Goal: Find specific fact: Find specific fact

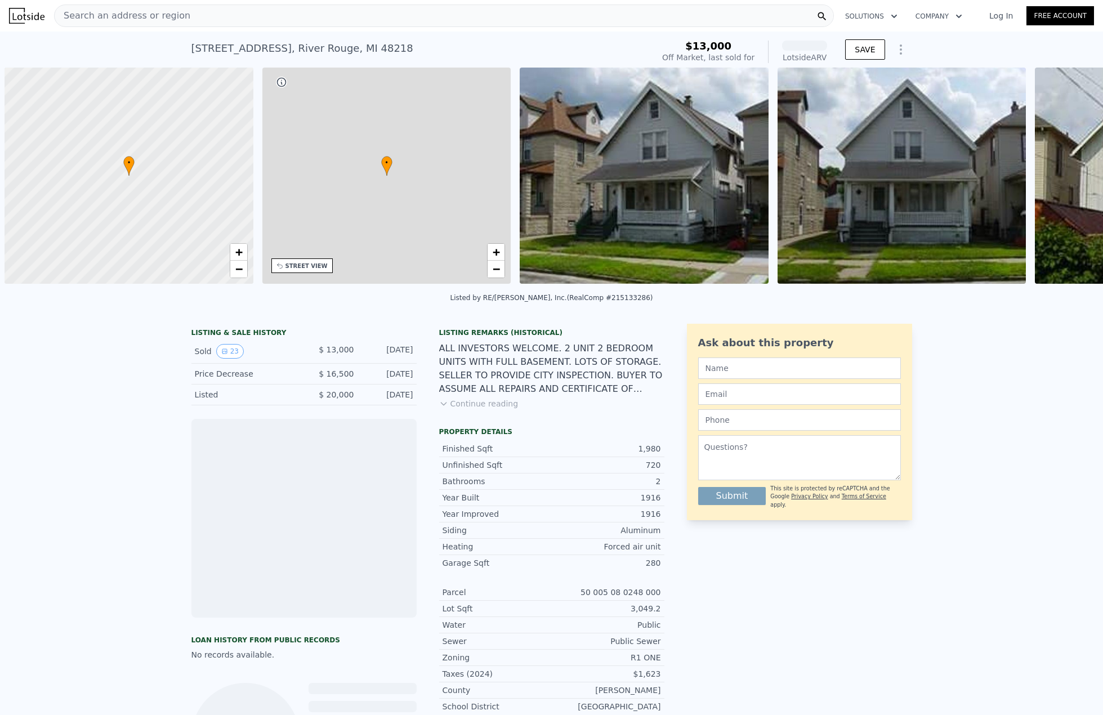
scroll to position [0, 5]
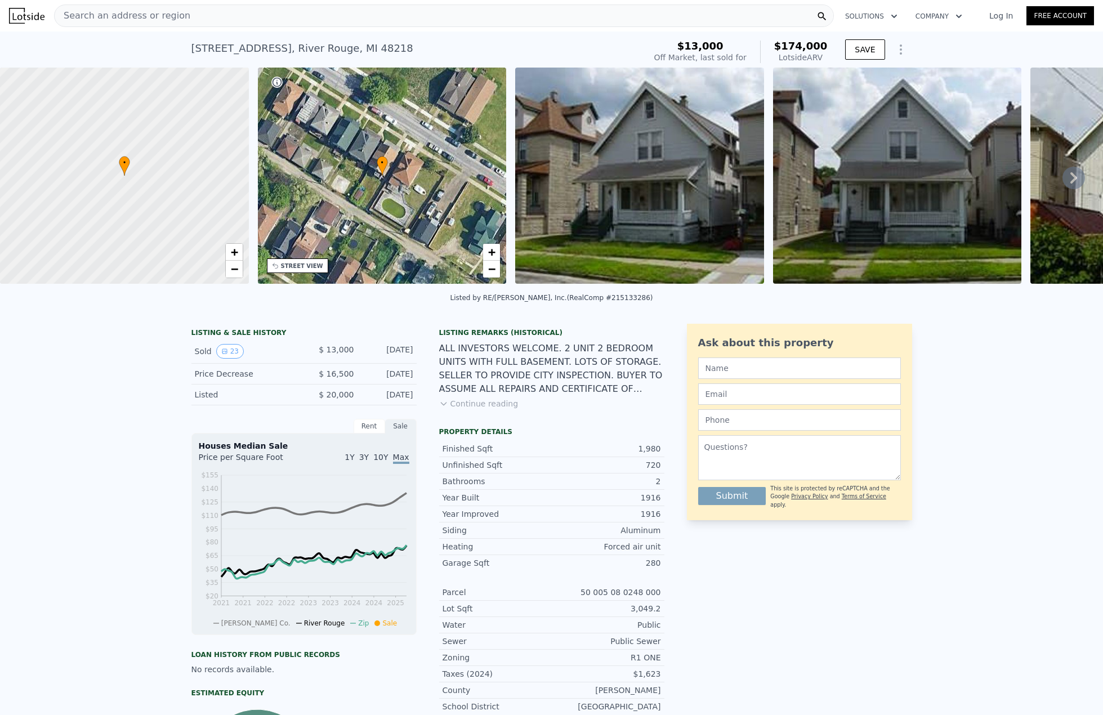
click at [473, 409] on button "Continue reading" at bounding box center [478, 403] width 79 height 11
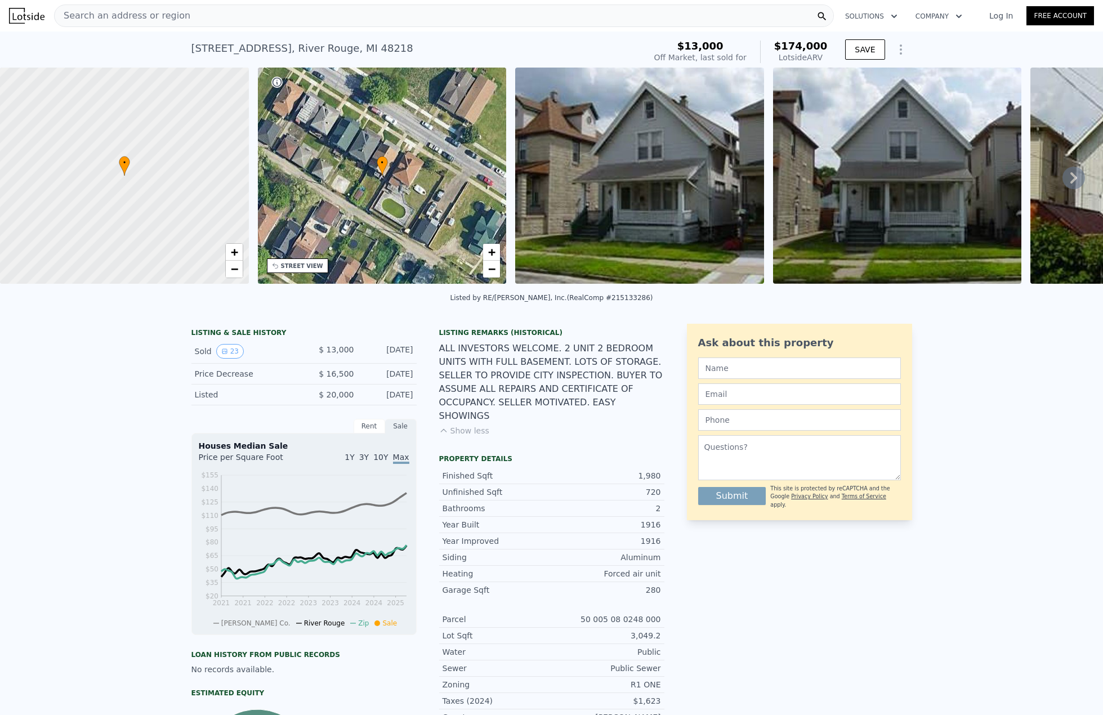
click at [1062, 181] on icon at bounding box center [1073, 178] width 23 height 23
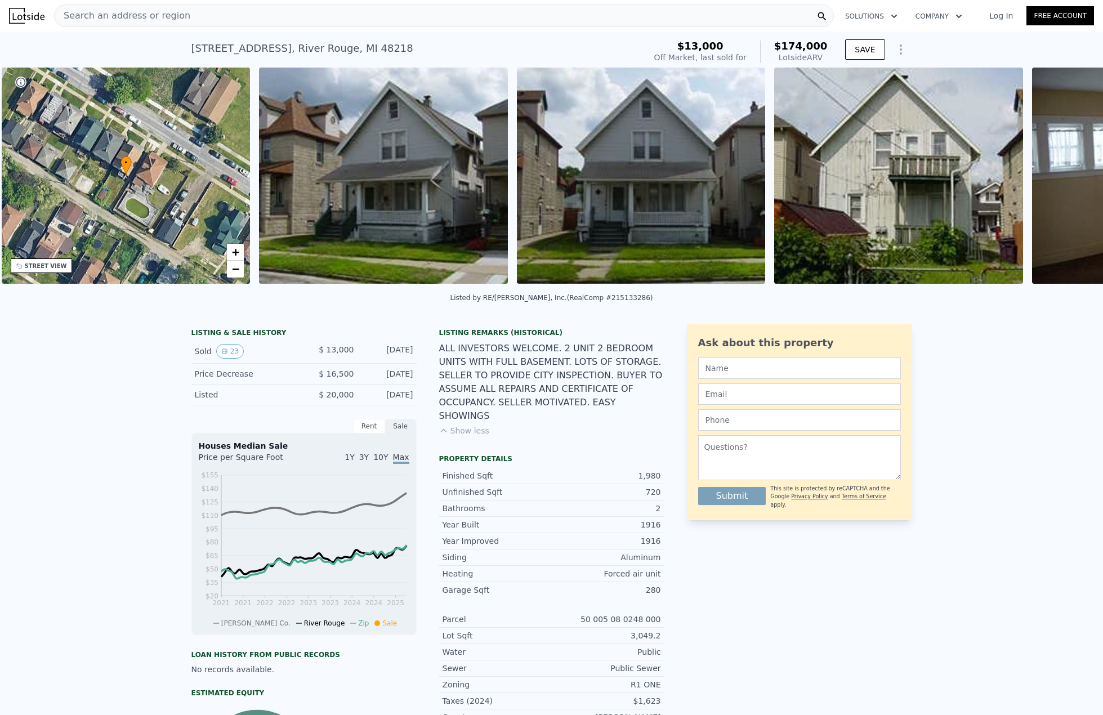
scroll to position [0, 262]
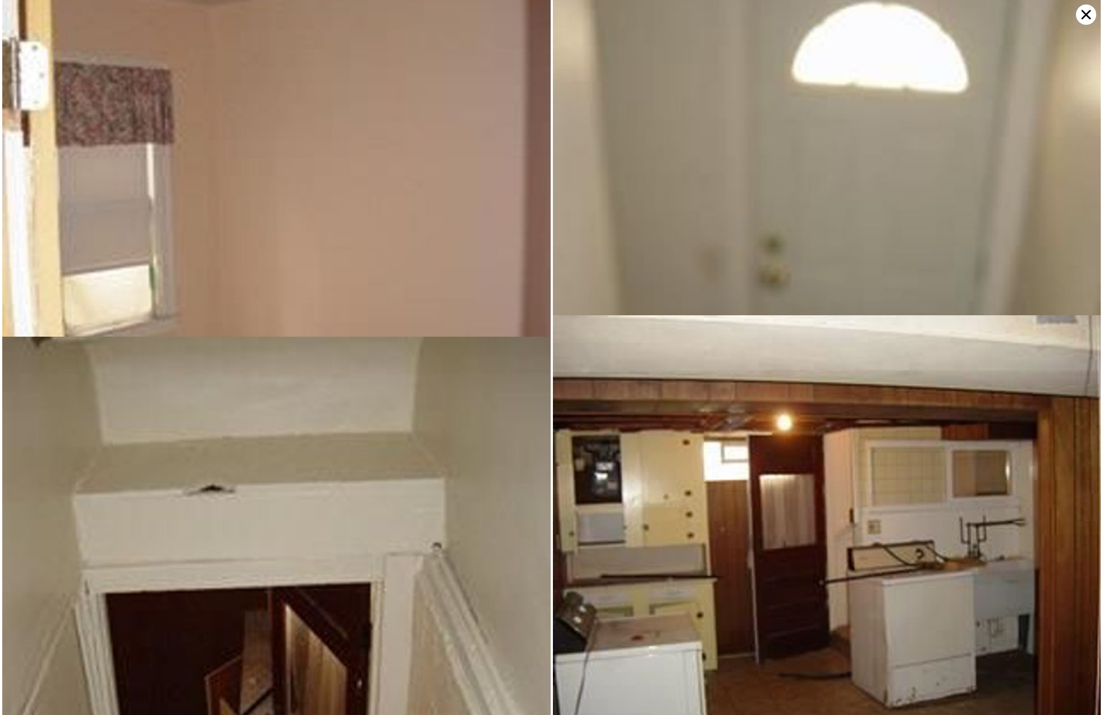
scroll to position [1304, 0]
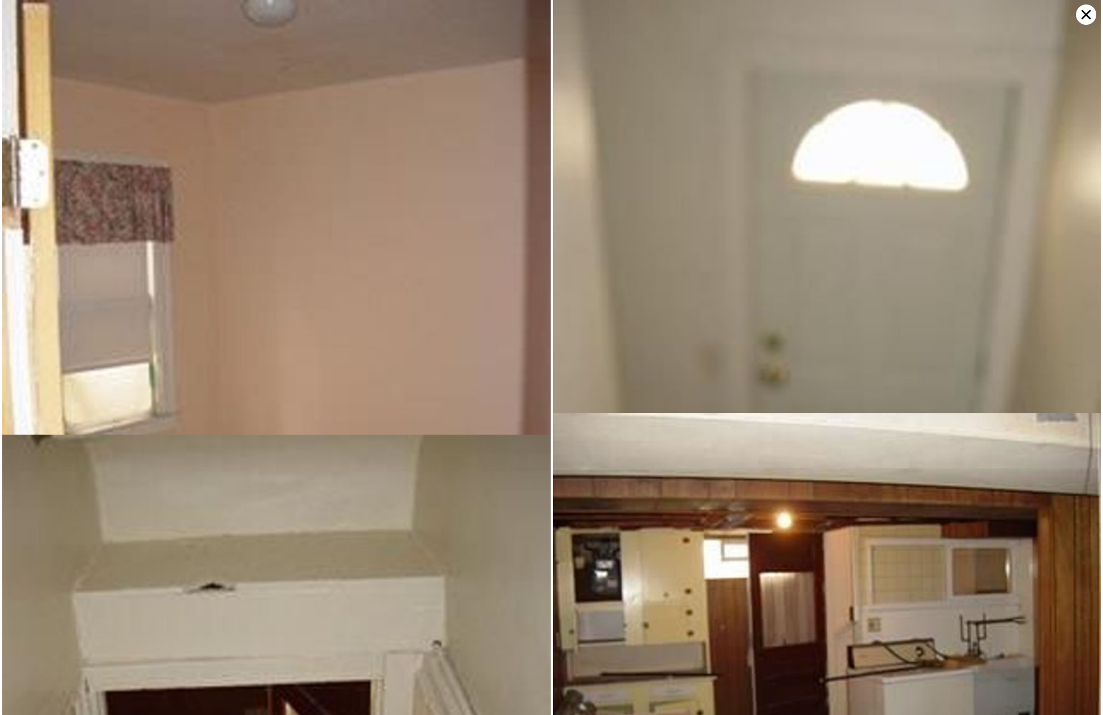
click at [1084, 17] on icon at bounding box center [1086, 15] width 10 height 10
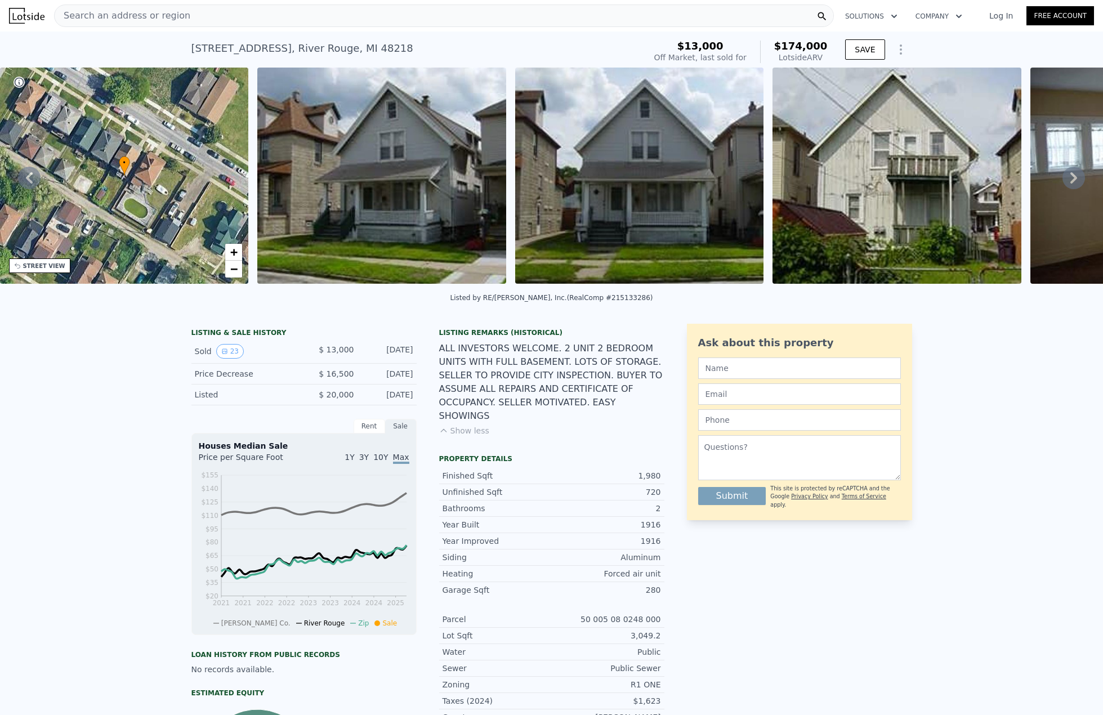
click at [1062, 182] on icon at bounding box center [1073, 178] width 23 height 23
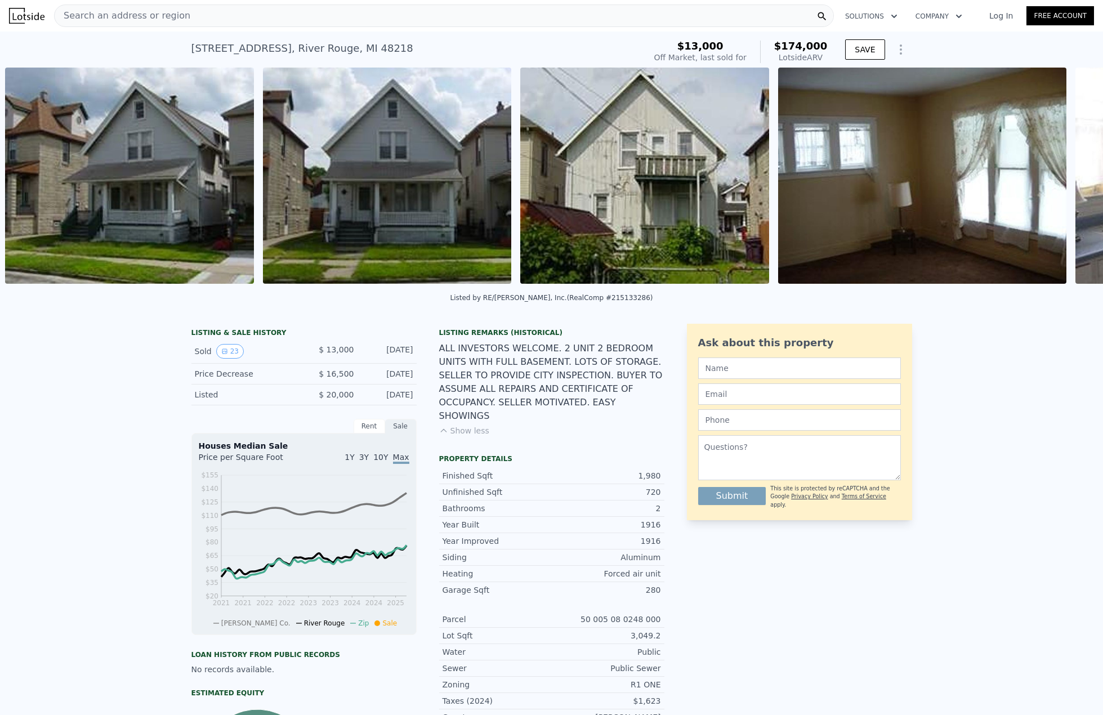
scroll to position [0, 515]
click at [447, 188] on img at bounding box center [386, 176] width 249 height 216
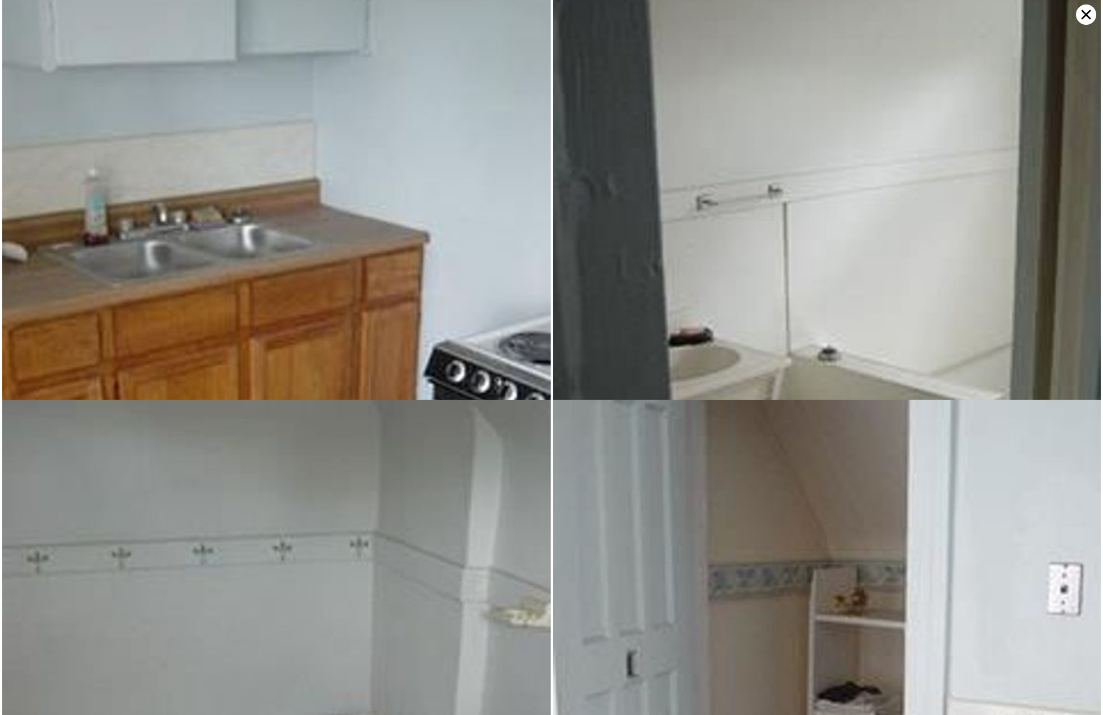
scroll to position [3452, 0]
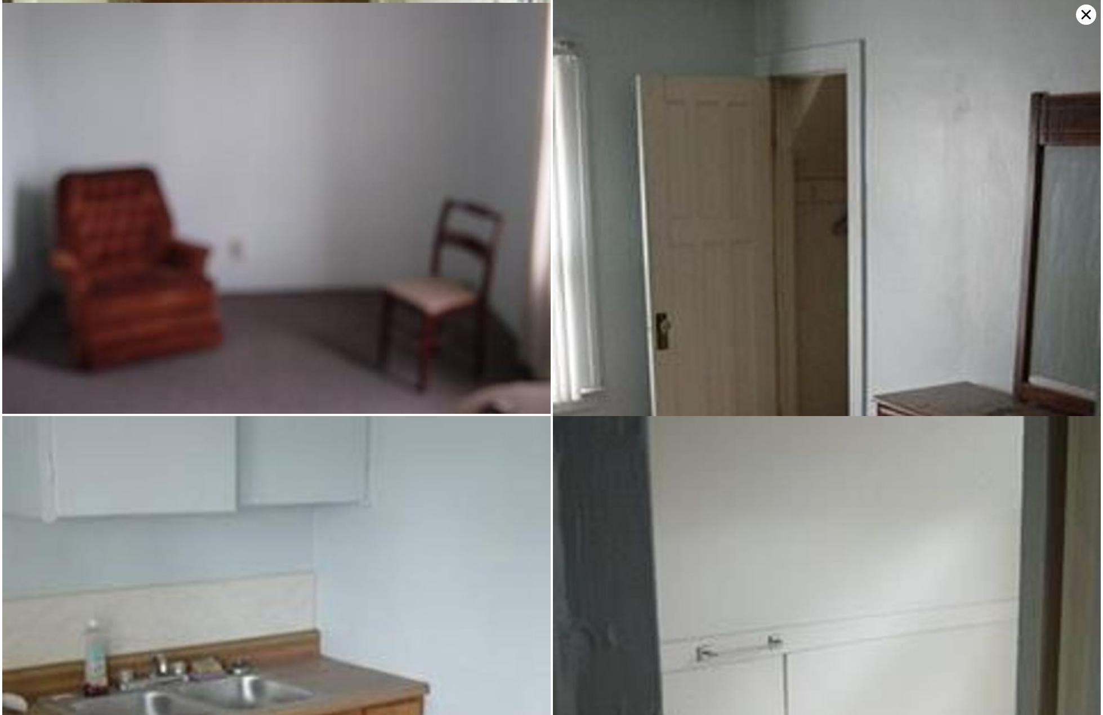
click at [1090, 17] on icon at bounding box center [1086, 15] width 20 height 20
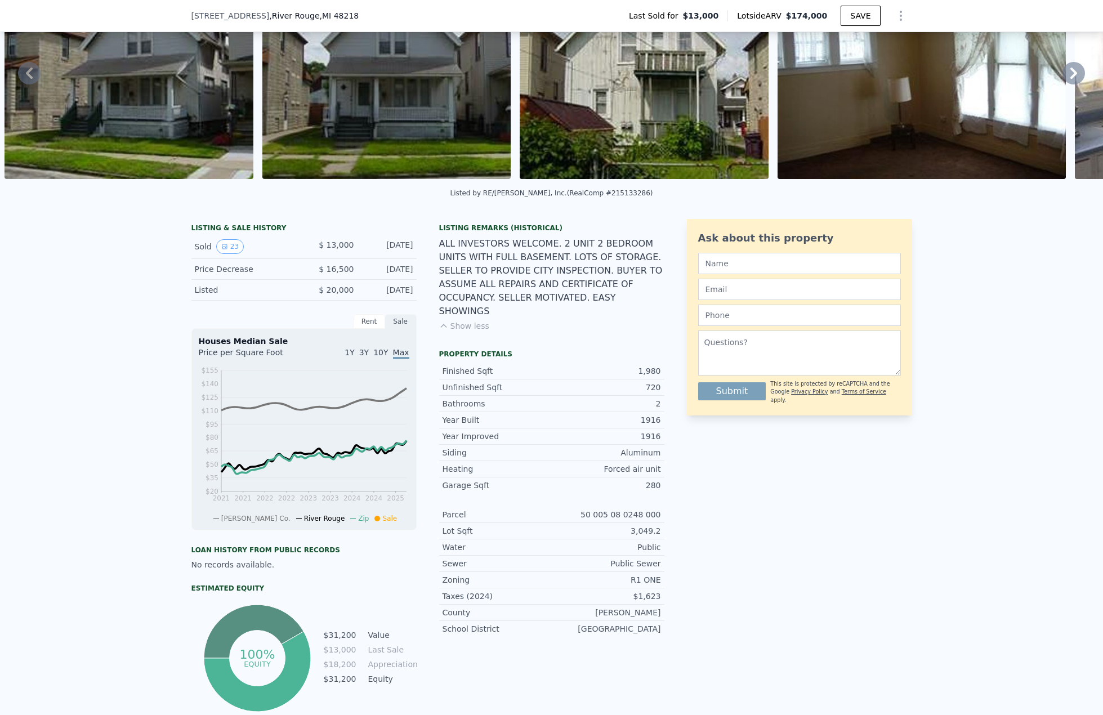
scroll to position [90, 0]
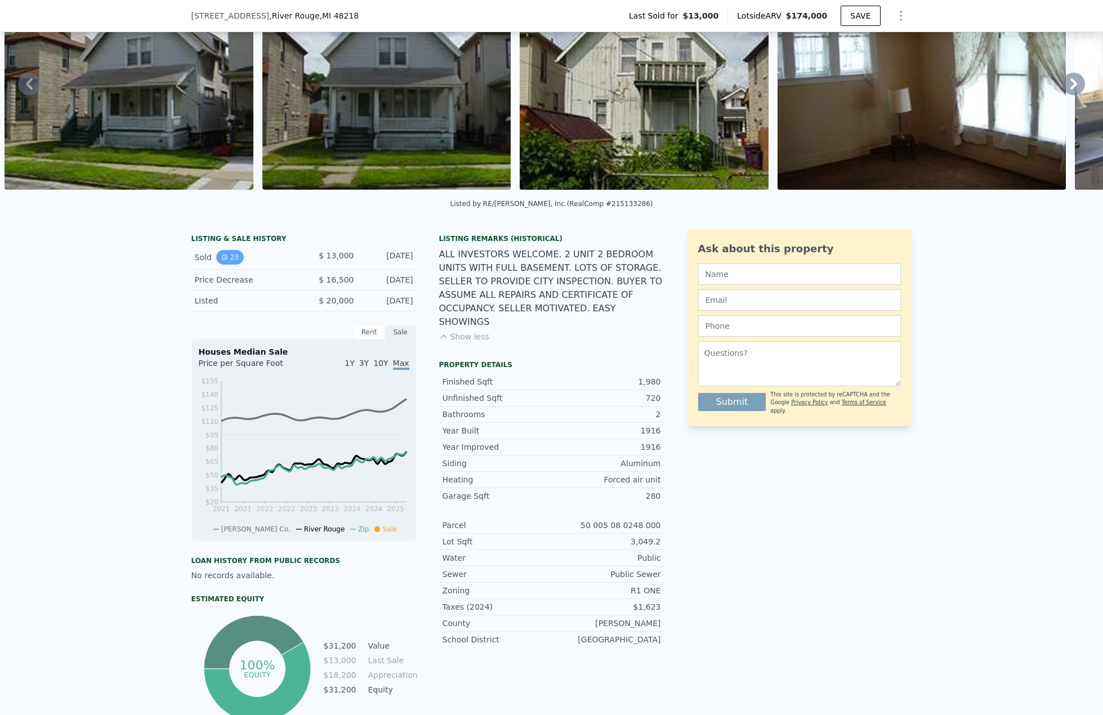
click at [226, 263] on button "23" at bounding box center [230, 257] width 28 height 15
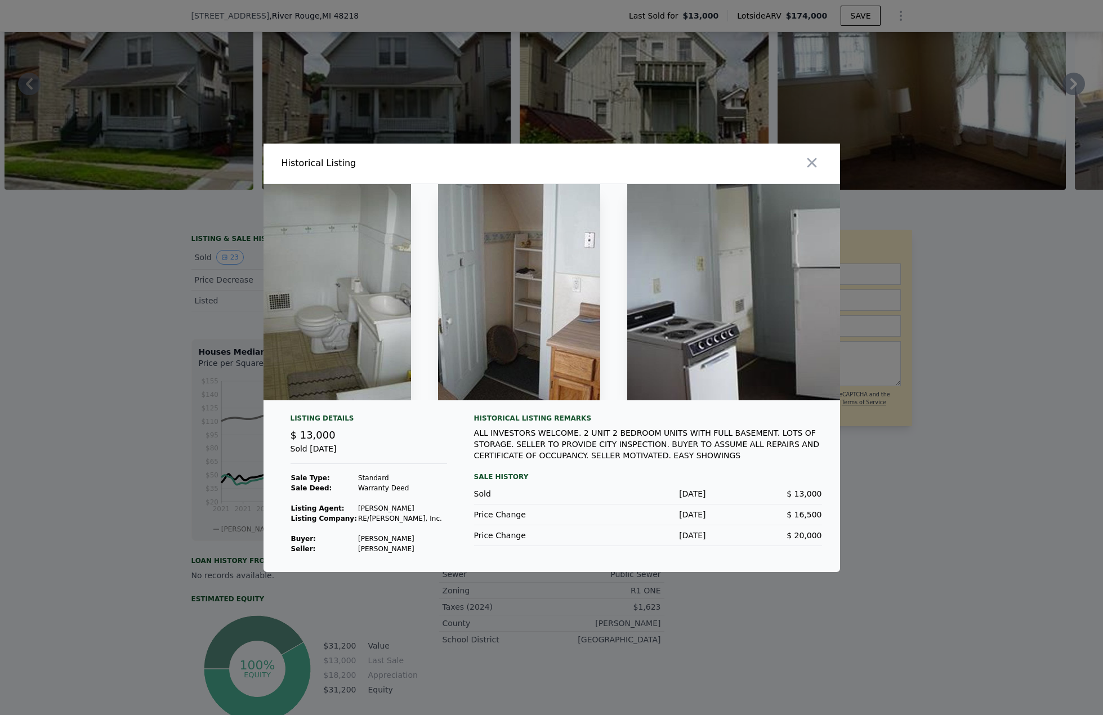
scroll to position [0, 4323]
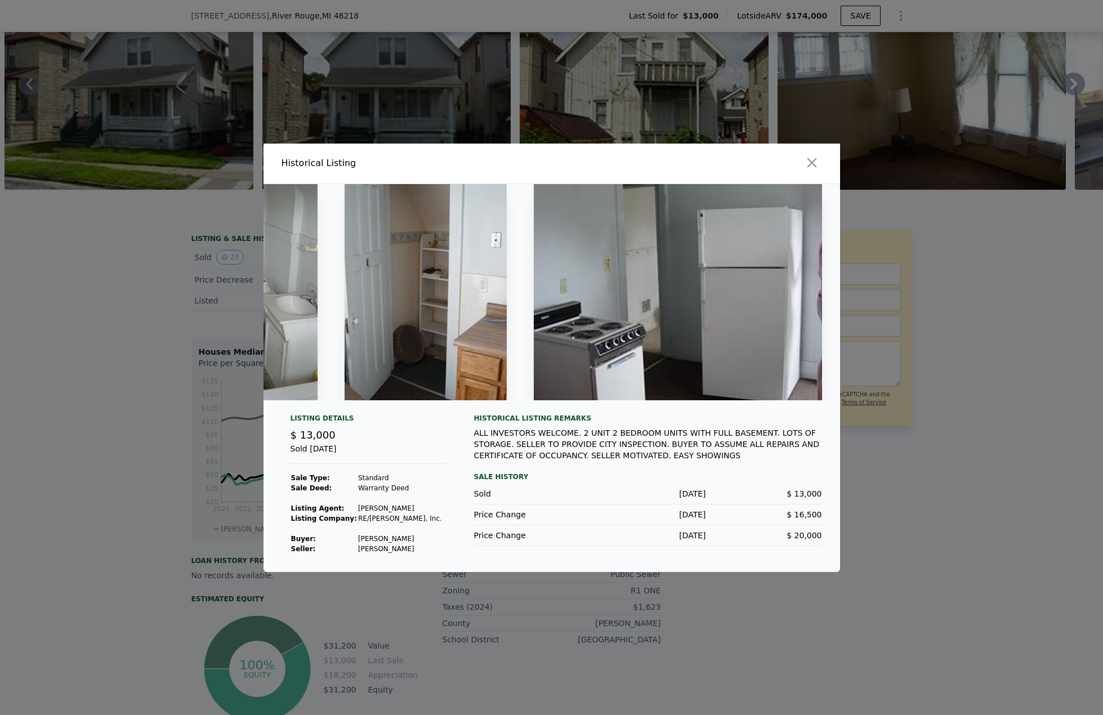
click at [939, 549] on div at bounding box center [551, 357] width 1103 height 715
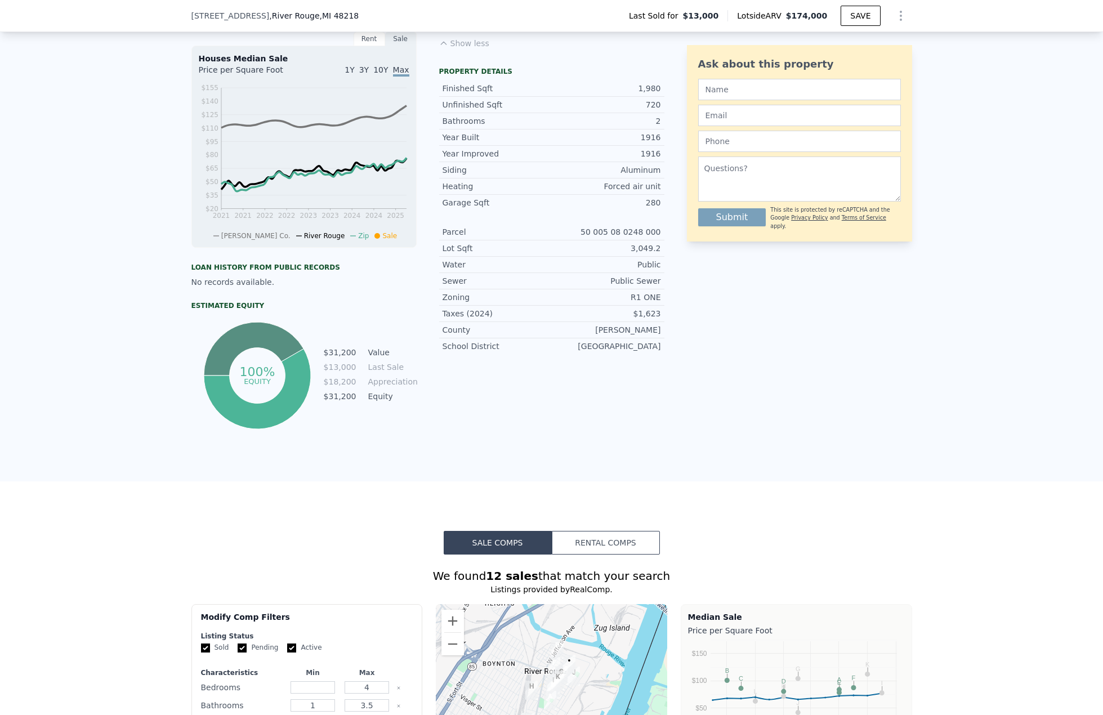
scroll to position [277, 0]
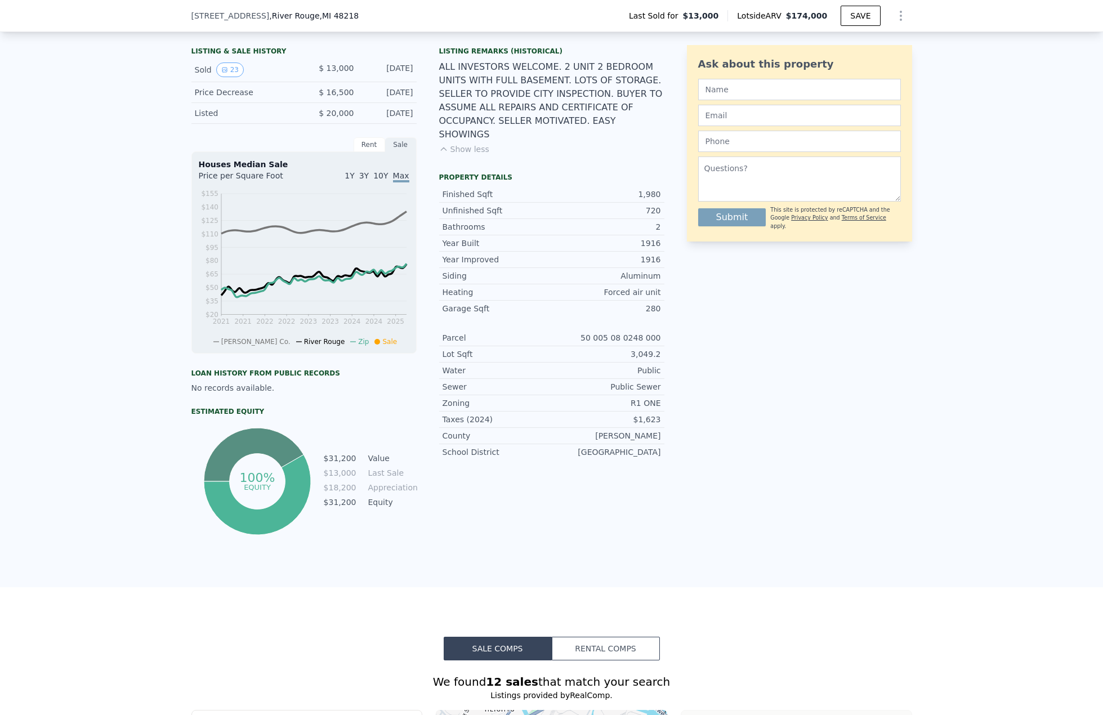
click at [287, 15] on span ", [GEOGRAPHIC_DATA]" at bounding box center [313, 15] width 89 height 11
copy span ", [GEOGRAPHIC_DATA]"
click at [287, 15] on span ", [GEOGRAPHIC_DATA]" at bounding box center [313, 15] width 89 height 11
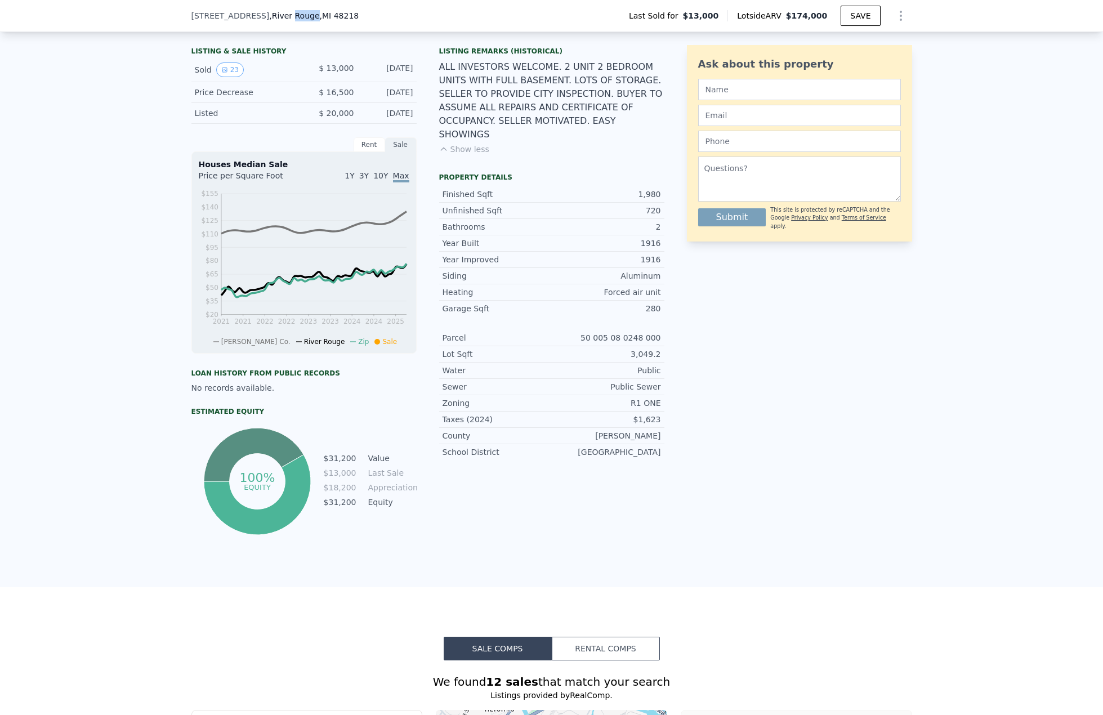
click at [287, 15] on span ", [GEOGRAPHIC_DATA]" at bounding box center [313, 15] width 89 height 11
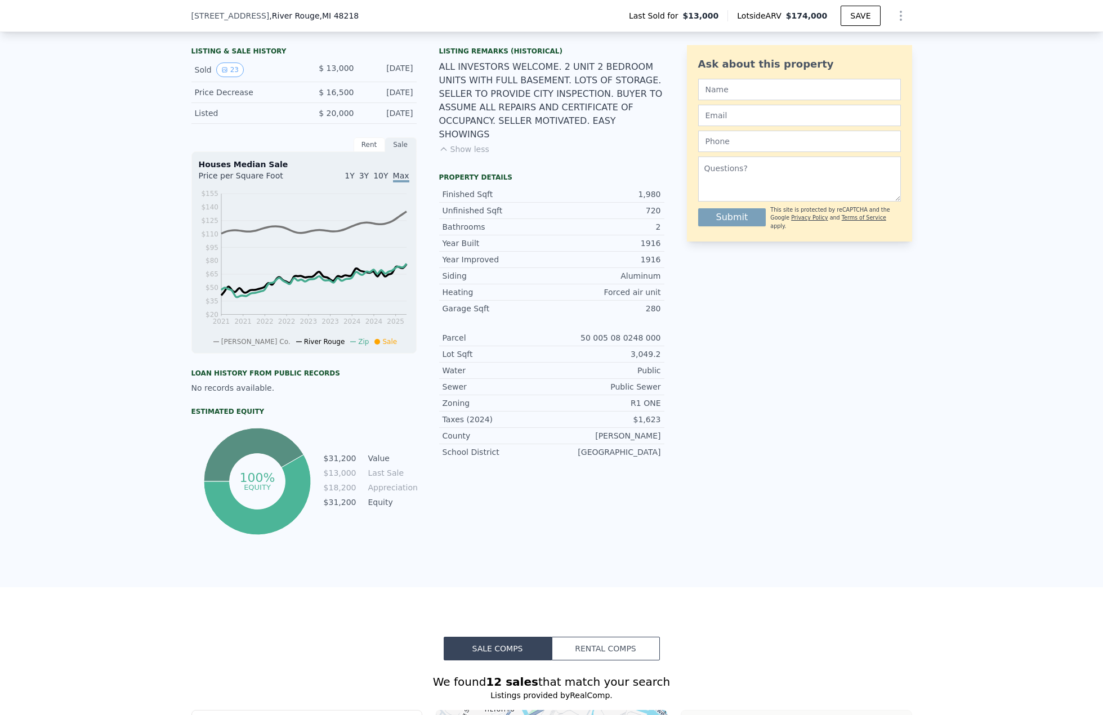
click at [208, 18] on span "[STREET_ADDRESS]" at bounding box center [230, 15] width 78 height 11
drag, startPoint x: 208, startPoint y: 14, endPoint x: 335, endPoint y: 14, distance: 126.6
click at [335, 14] on div "[STREET_ADDRESS] Last Sold for $13,000 Lotside ARV $174,000 SAVE" at bounding box center [551, 16] width 1103 height 32
copy div "[STREET_ADDRESS]"
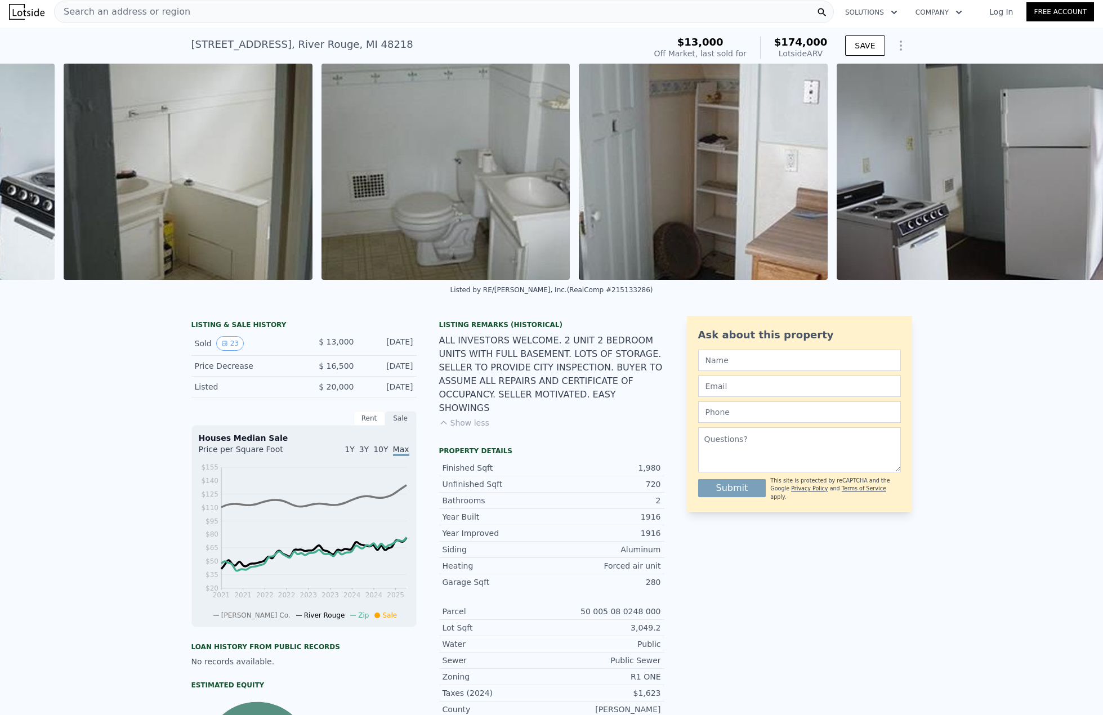
scroll to position [0, 5543]
